Goal: Communication & Community: Participate in discussion

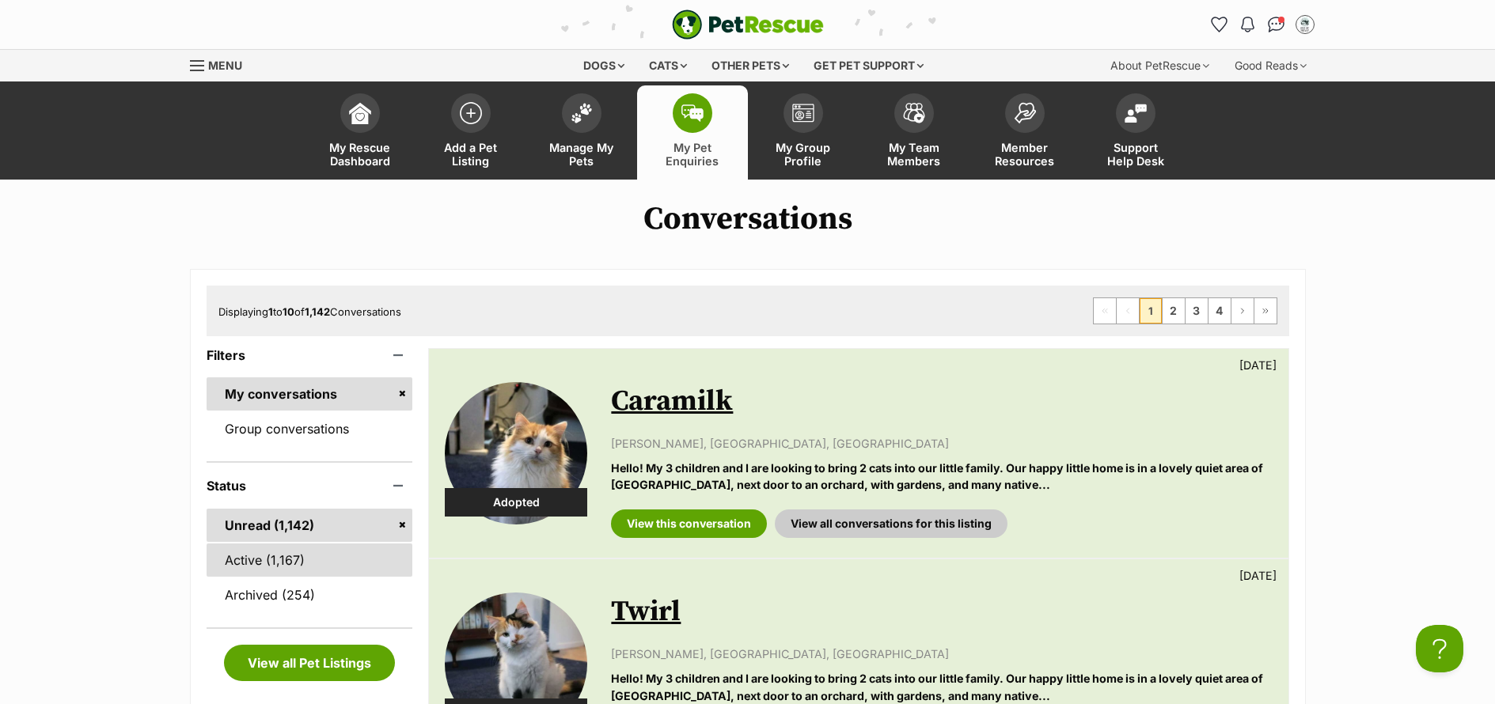
click at [253, 551] on link "Active (1,167)" at bounding box center [310, 560] width 207 height 33
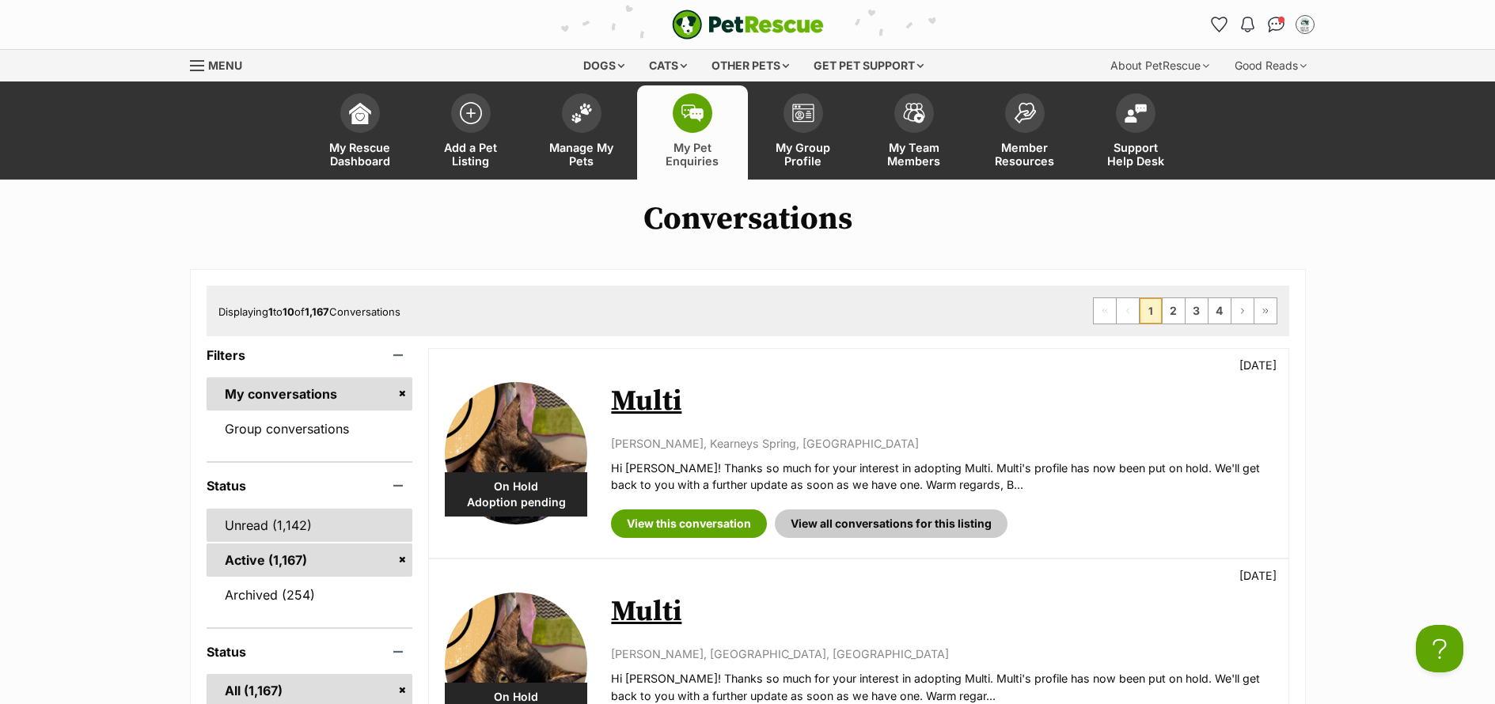
click at [257, 525] on link "Unread (1,142)" at bounding box center [310, 525] width 207 height 33
